Goal: Information Seeking & Learning: Check status

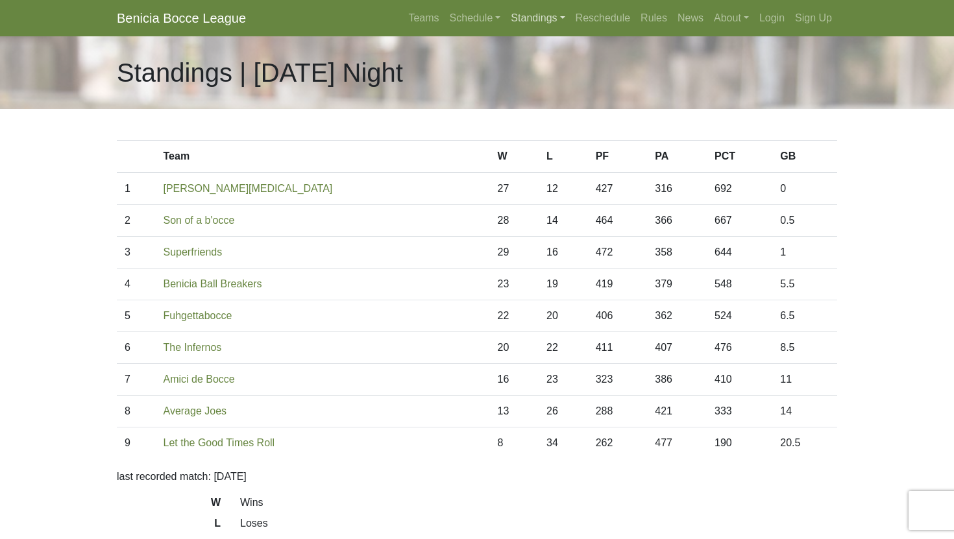
click at [519, 19] on link "Standings" at bounding box center [538, 18] width 64 height 26
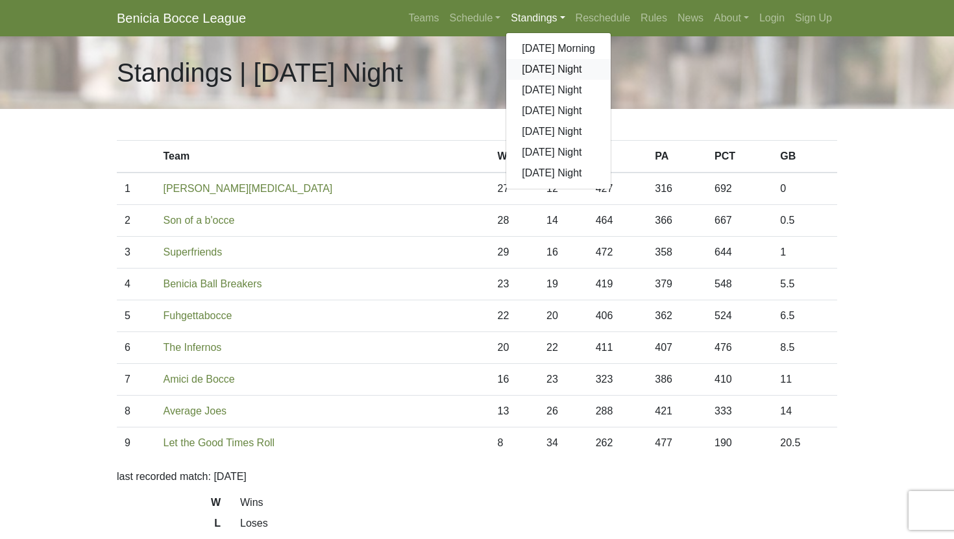
click at [531, 65] on link "[DATE] Night" at bounding box center [558, 69] width 104 height 21
